Goal: Information Seeking & Learning: Learn about a topic

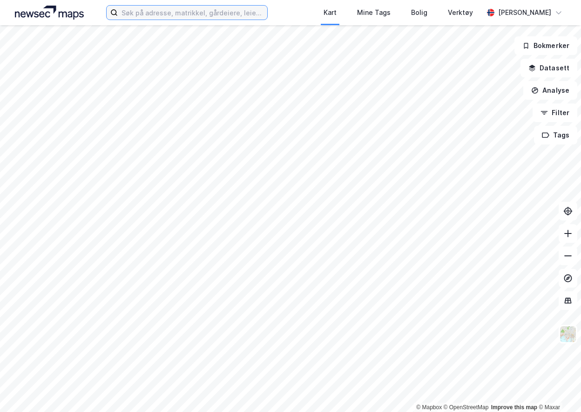
click at [141, 13] on input at bounding box center [192, 13] width 149 height 14
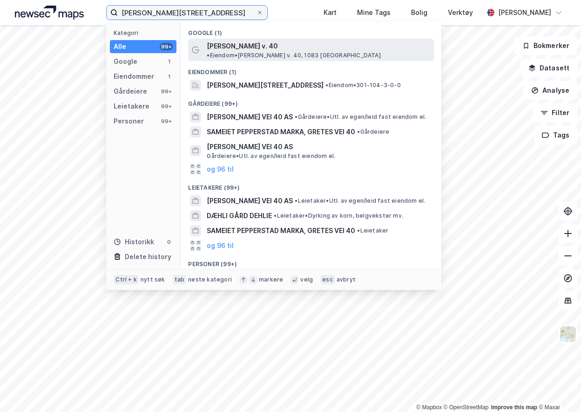
type input "[PERSON_NAME][STREET_ADDRESS]"
click at [316, 52] on span "• Eiendom • [PERSON_NAME][STREET_ADDRESS]" at bounding box center [294, 55] width 174 height 7
